Goal: Task Accomplishment & Management: Use online tool/utility

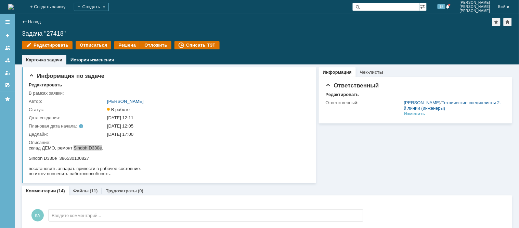
click at [14, 7] on img at bounding box center [10, 6] width 5 height 5
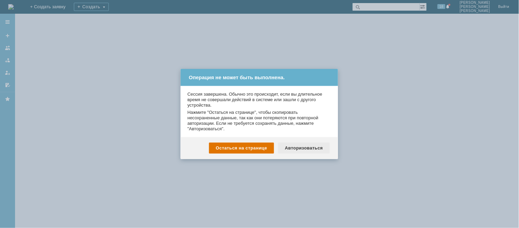
click at [315, 148] on div "Авторизоваться" at bounding box center [304, 147] width 52 height 11
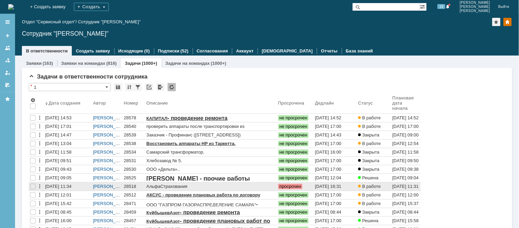
click at [131, 187] on div "28518" at bounding box center [134, 186] width 20 height 5
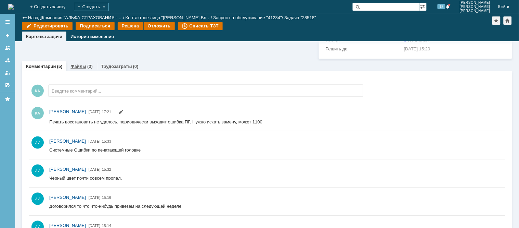
click at [83, 69] on link "Файлы" at bounding box center [79, 66] width 16 height 5
